Goal: Transaction & Acquisition: Purchase product/service

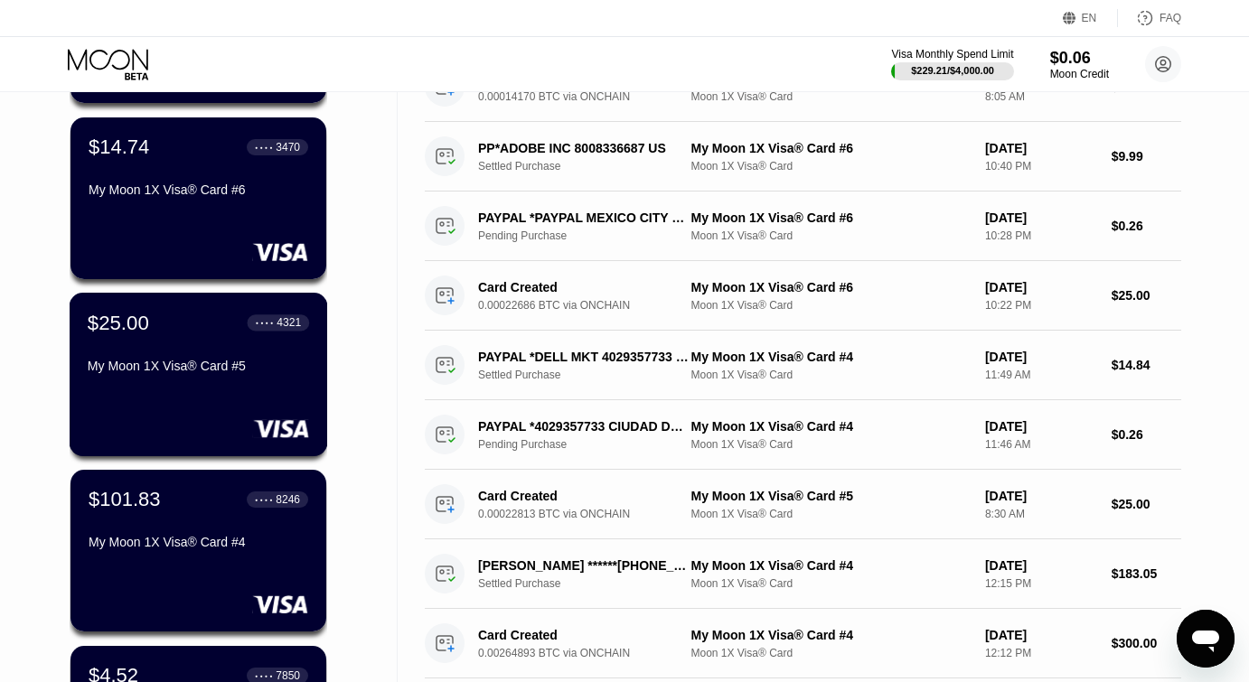
scroll to position [287, 0]
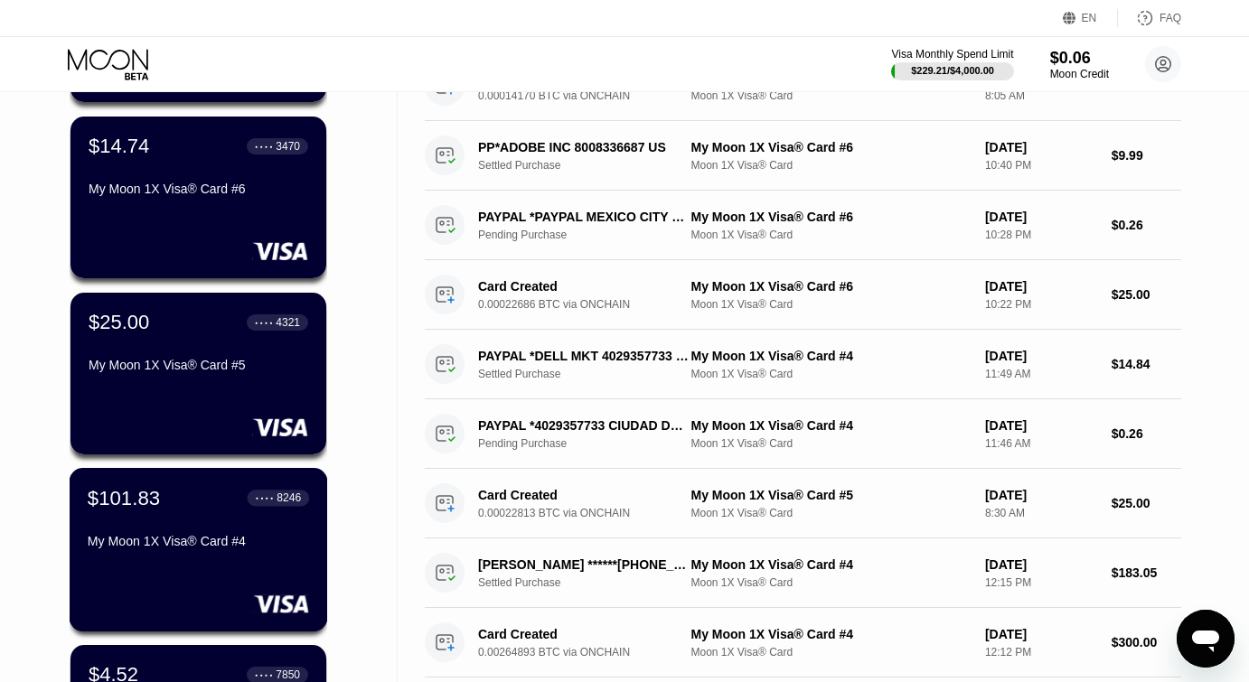
click at [177, 530] on div "$101.83 ● ● ● ● 8246 My Moon 1X Visa® Card #4" at bounding box center [198, 521] width 221 height 70
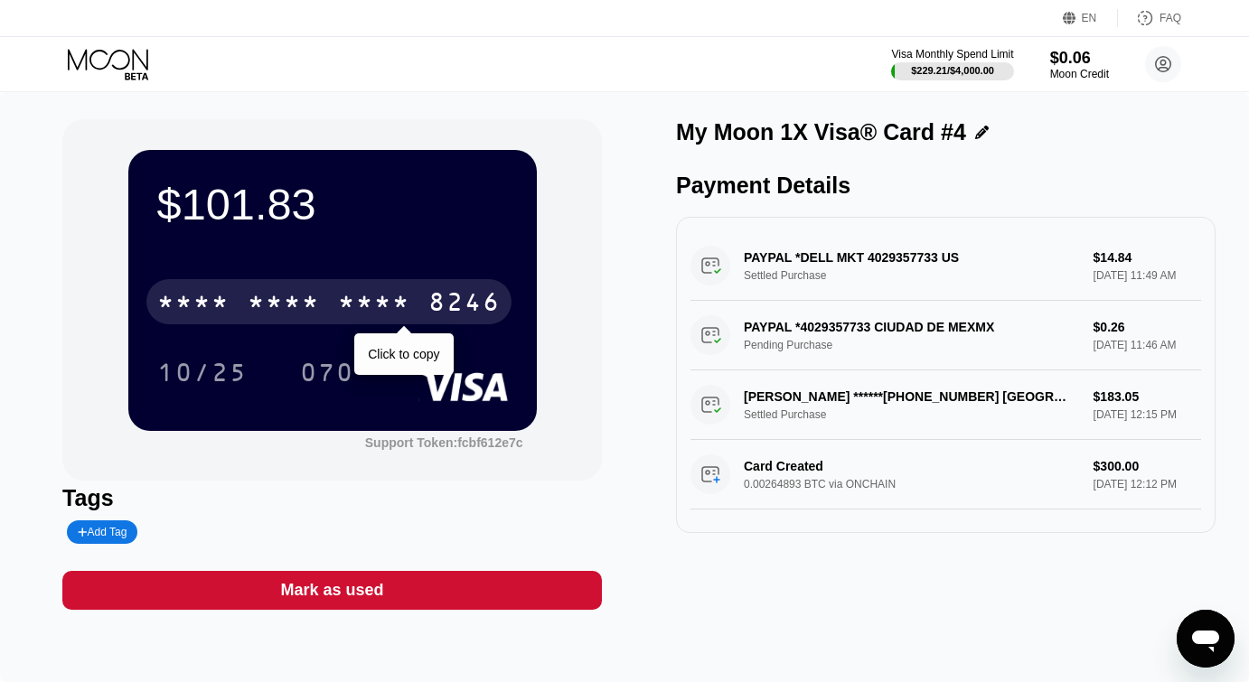
click at [212, 302] on div "* * * *" at bounding box center [193, 304] width 72 height 29
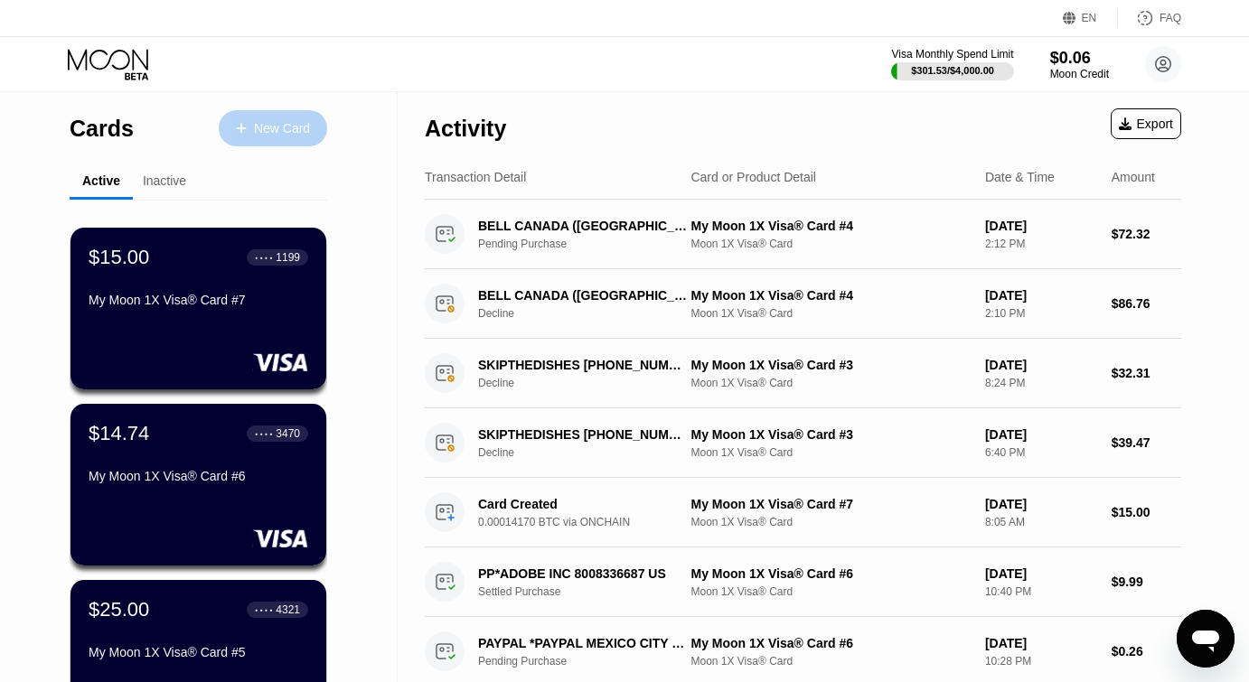
click at [277, 119] on div "New Card" at bounding box center [273, 128] width 108 height 36
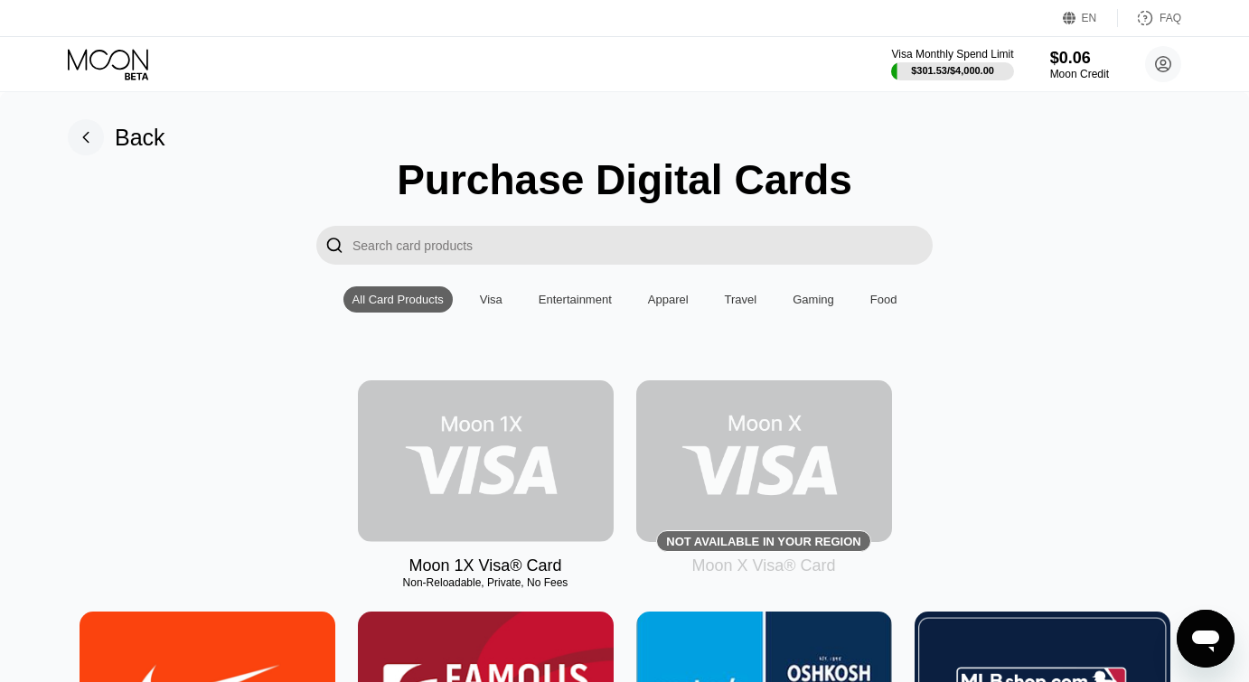
click at [460, 459] on img at bounding box center [486, 461] width 256 height 162
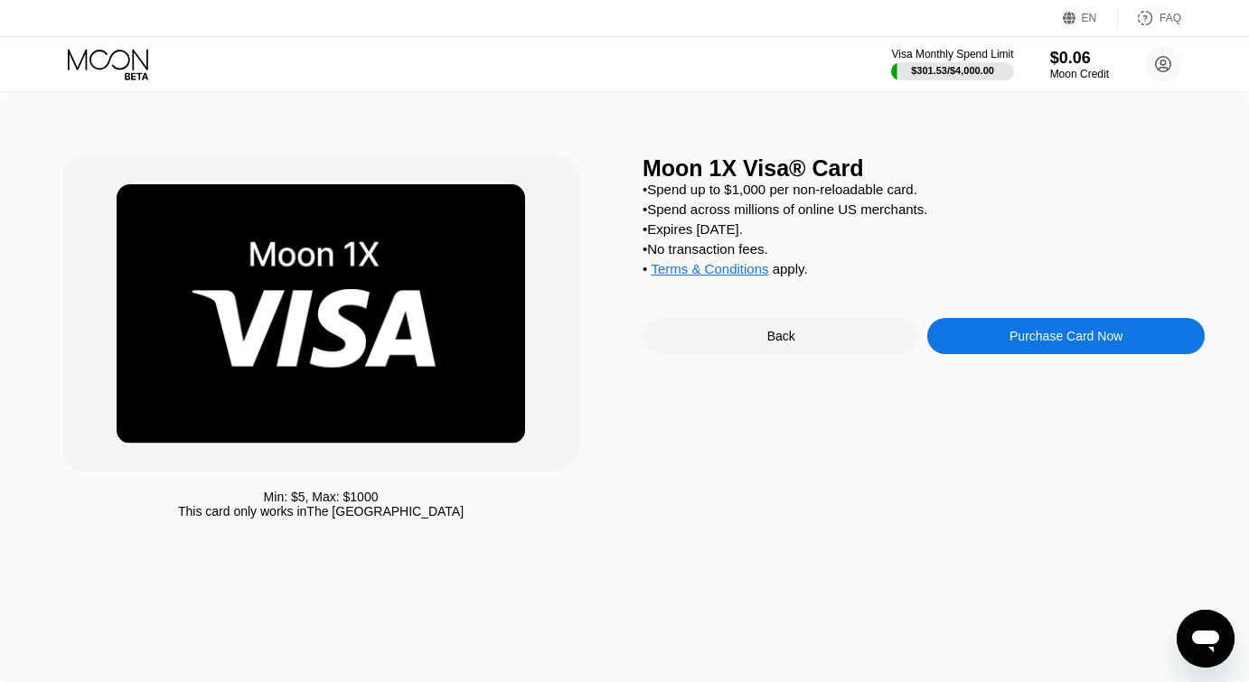
click at [971, 347] on div "Purchase Card Now" at bounding box center [1065, 336] width 276 height 36
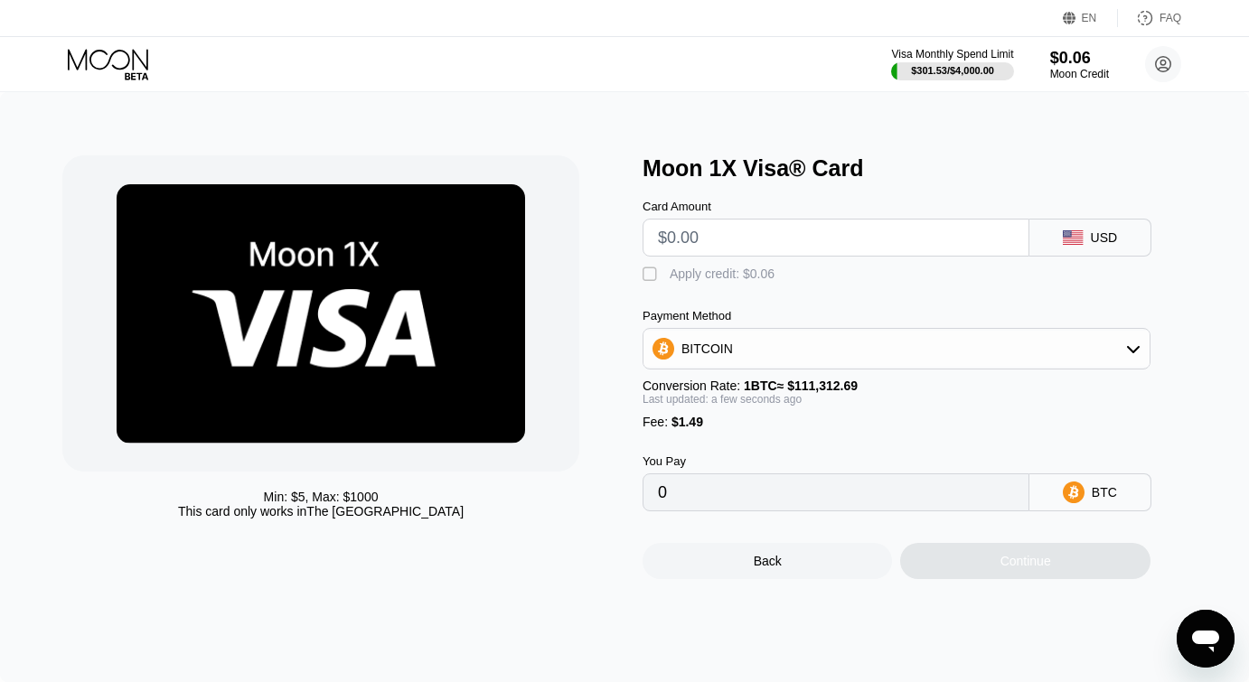
click at [686, 238] on input "text" at bounding box center [836, 238] width 356 height 36
type input "$2"
type input "0.00003136"
type input "$28"
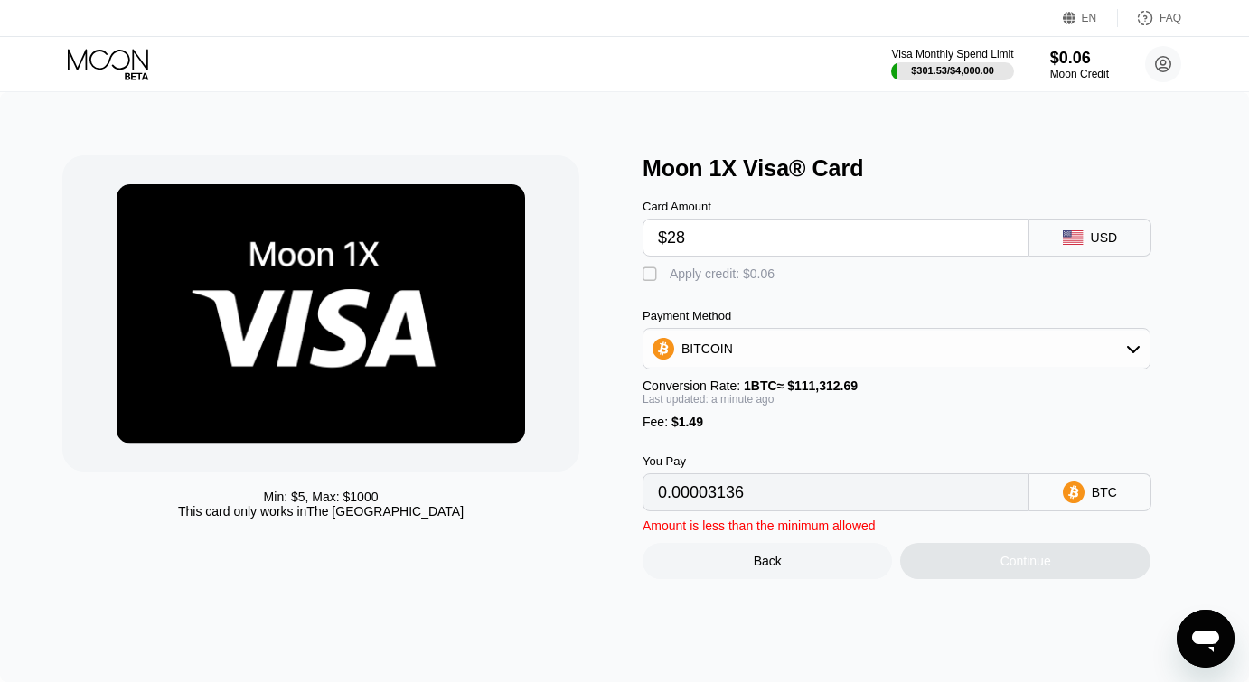
type input "0.00026493"
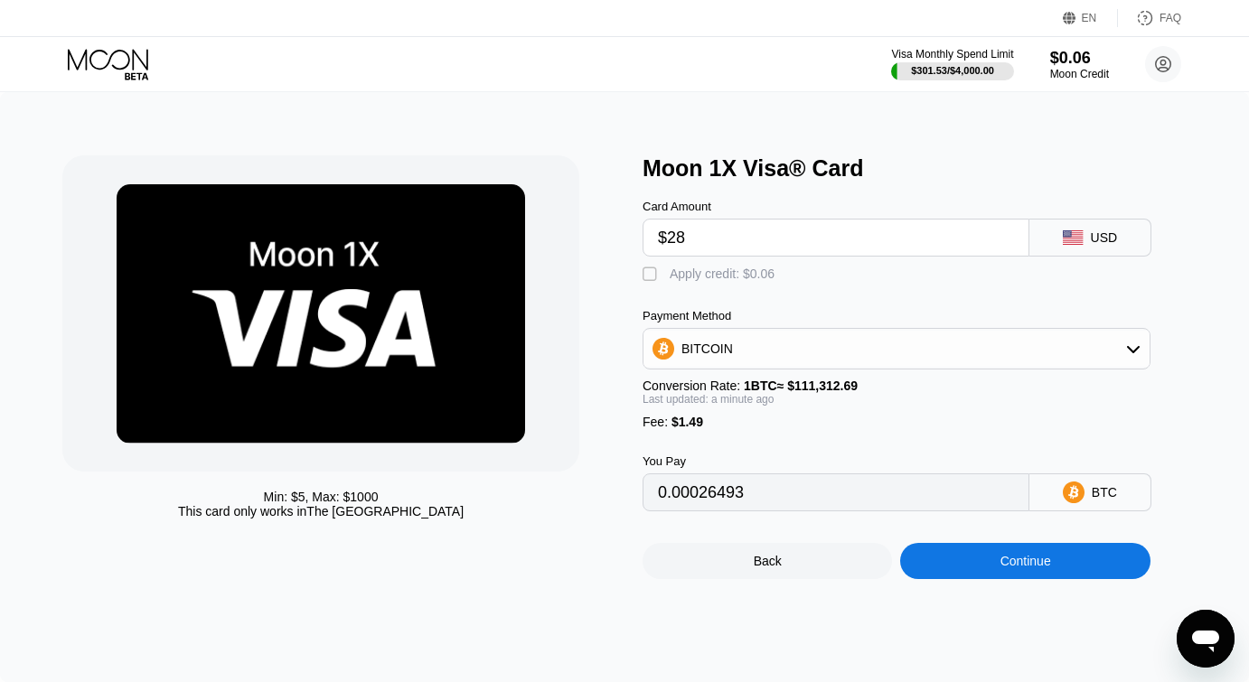
type input "$280"
type input "0.00252883"
type input "$280"
click at [1035, 568] on div "Continue" at bounding box center [1025, 561] width 51 height 14
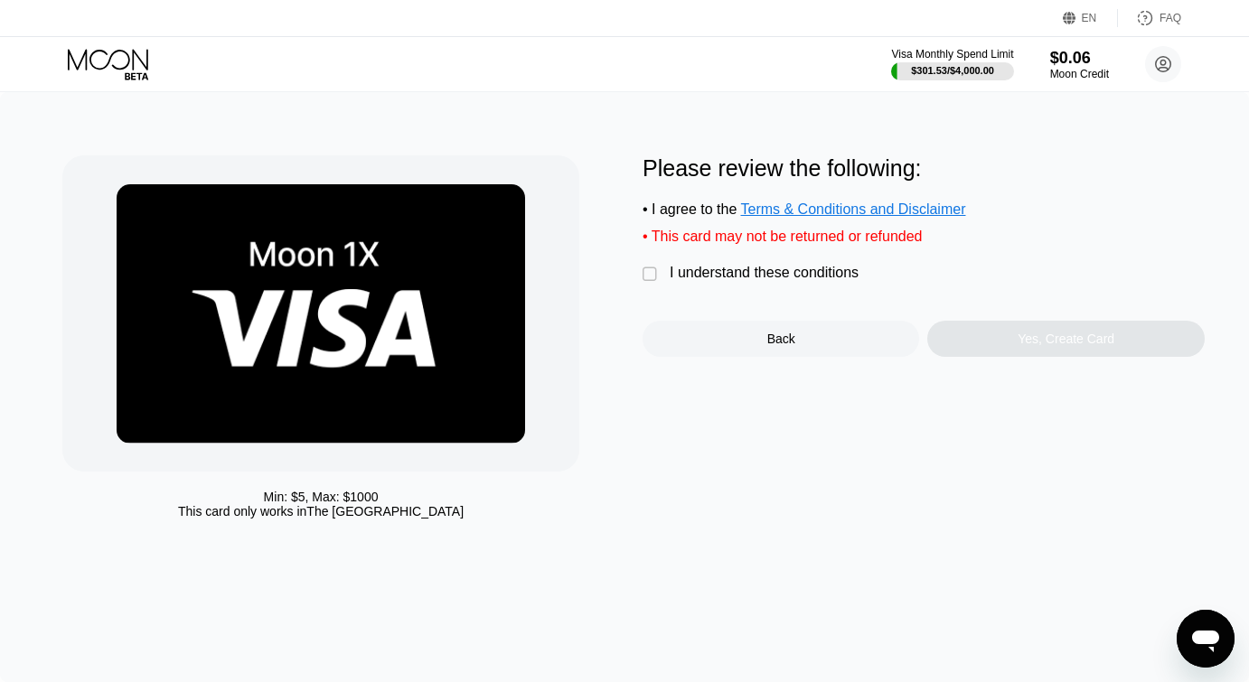
click at [652, 278] on div "" at bounding box center [651, 275] width 18 height 18
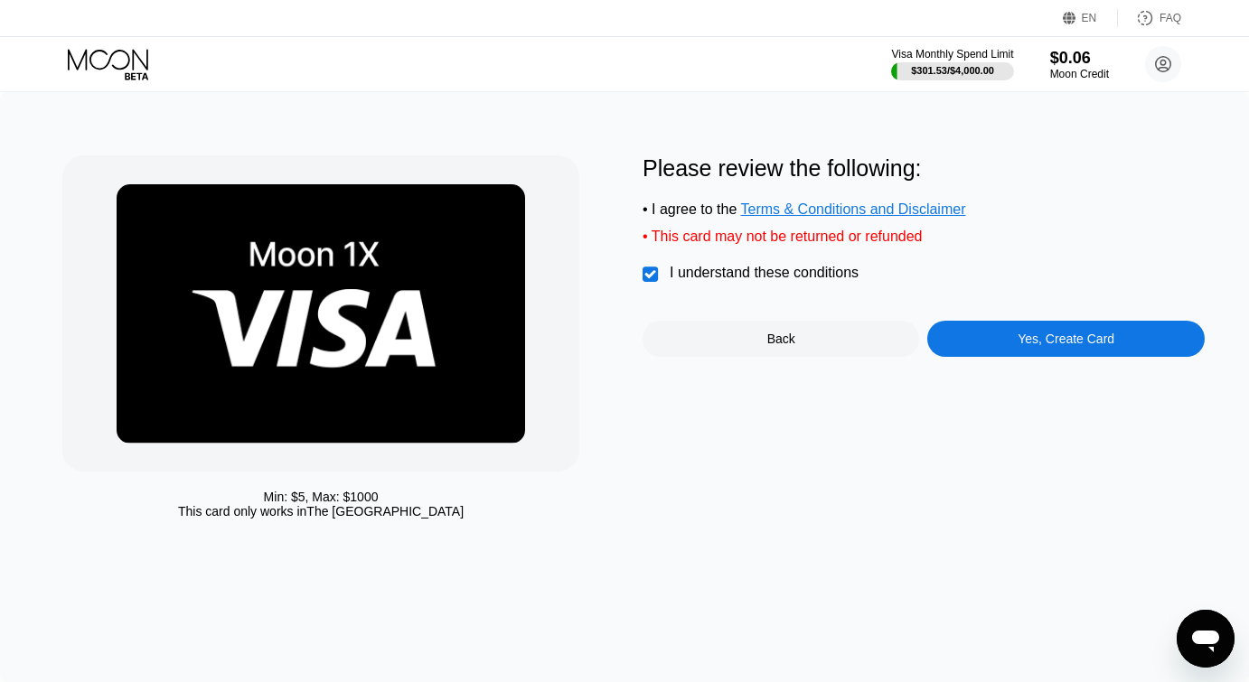
click at [1026, 325] on div "Yes, Create Card" at bounding box center [1065, 339] width 276 height 36
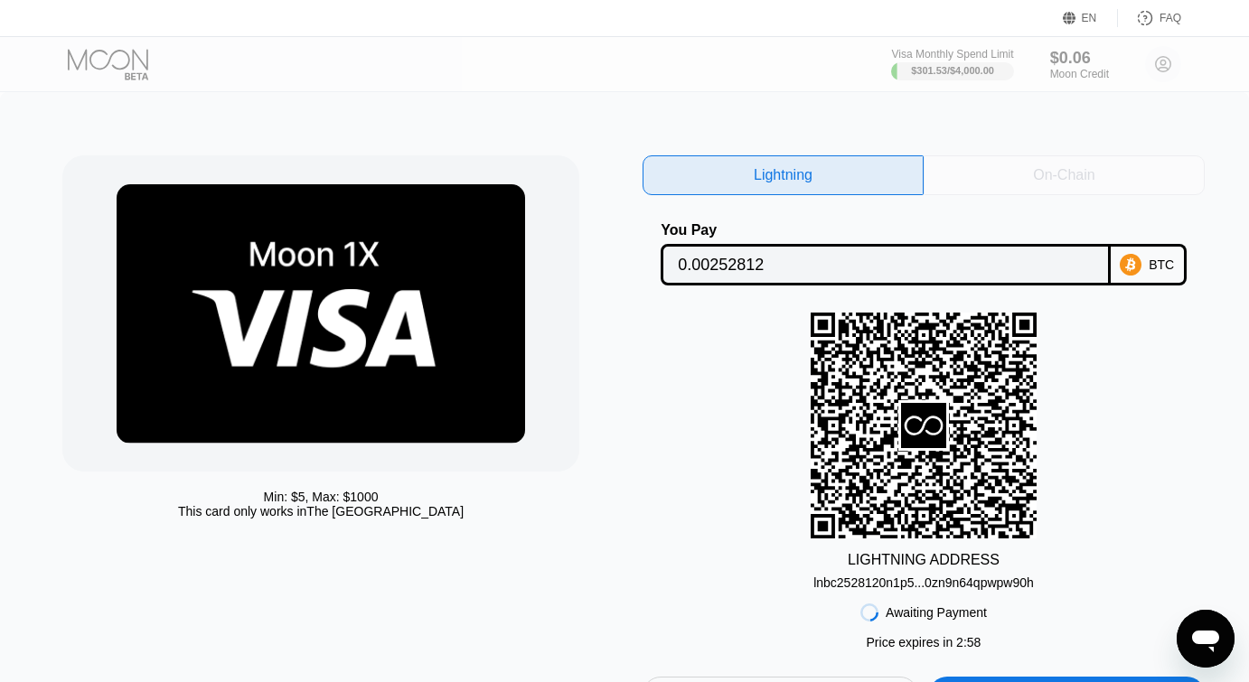
click at [985, 173] on div "On-Chain" at bounding box center [1063, 175] width 281 height 40
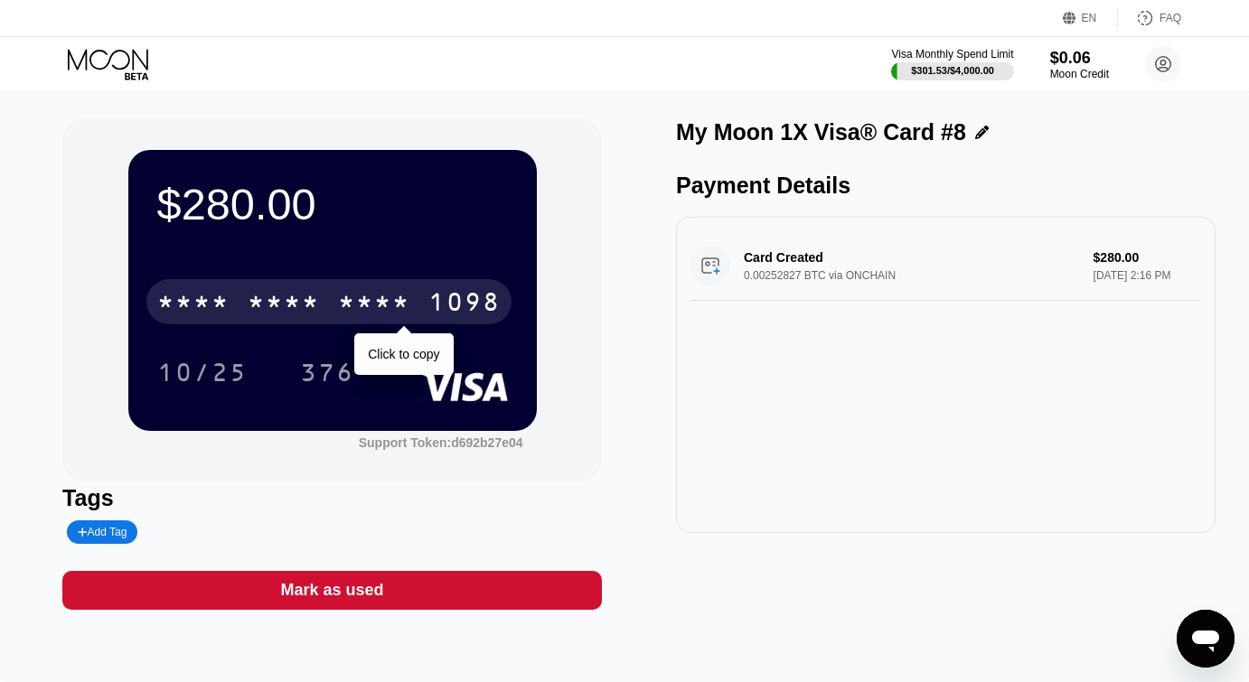
click at [328, 313] on div "* * * * * * * * * * * * 1098" at bounding box center [328, 301] width 365 height 45
